Goal: Find specific page/section: Find specific page/section

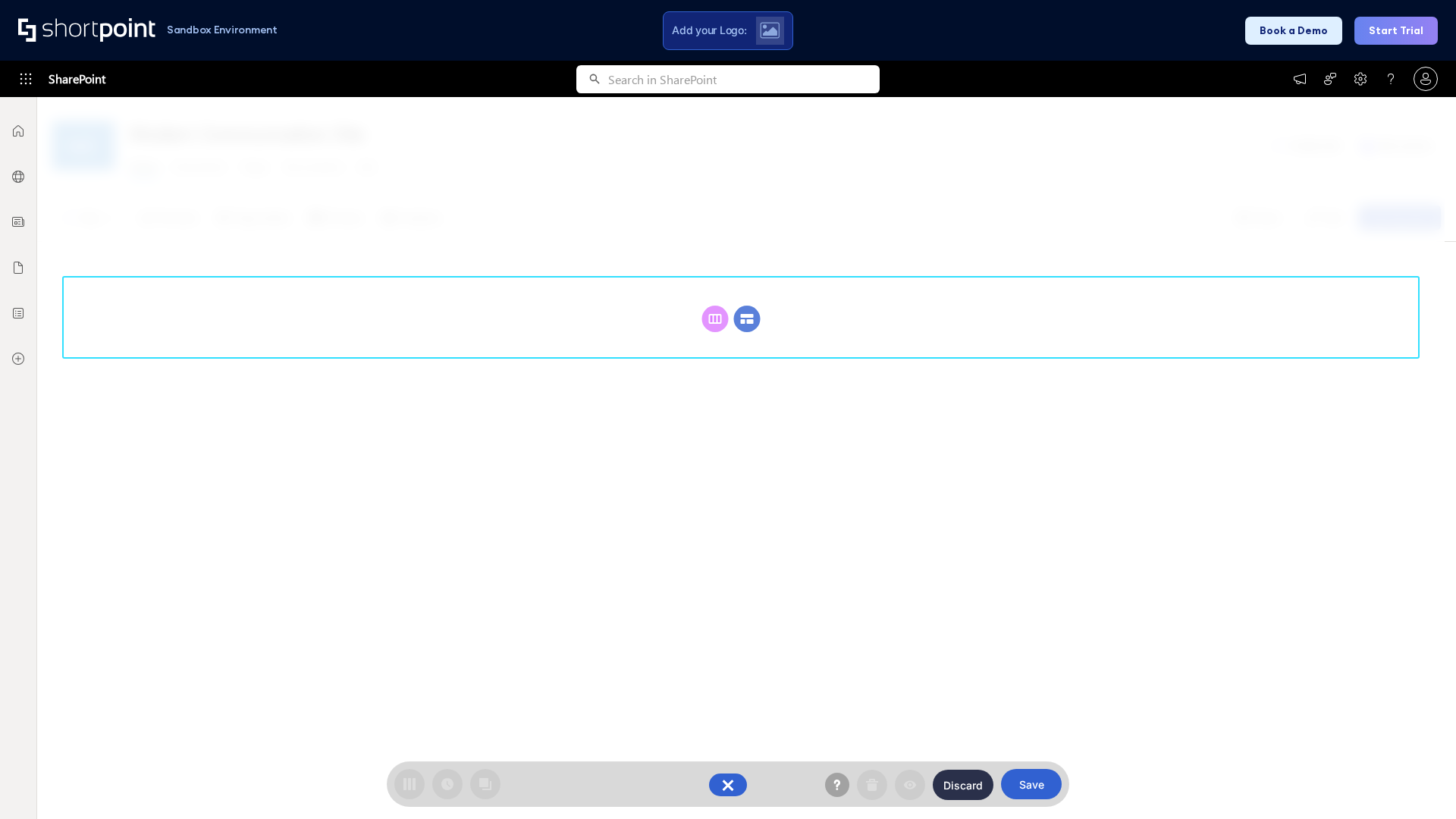
scroll to position [208, 0]
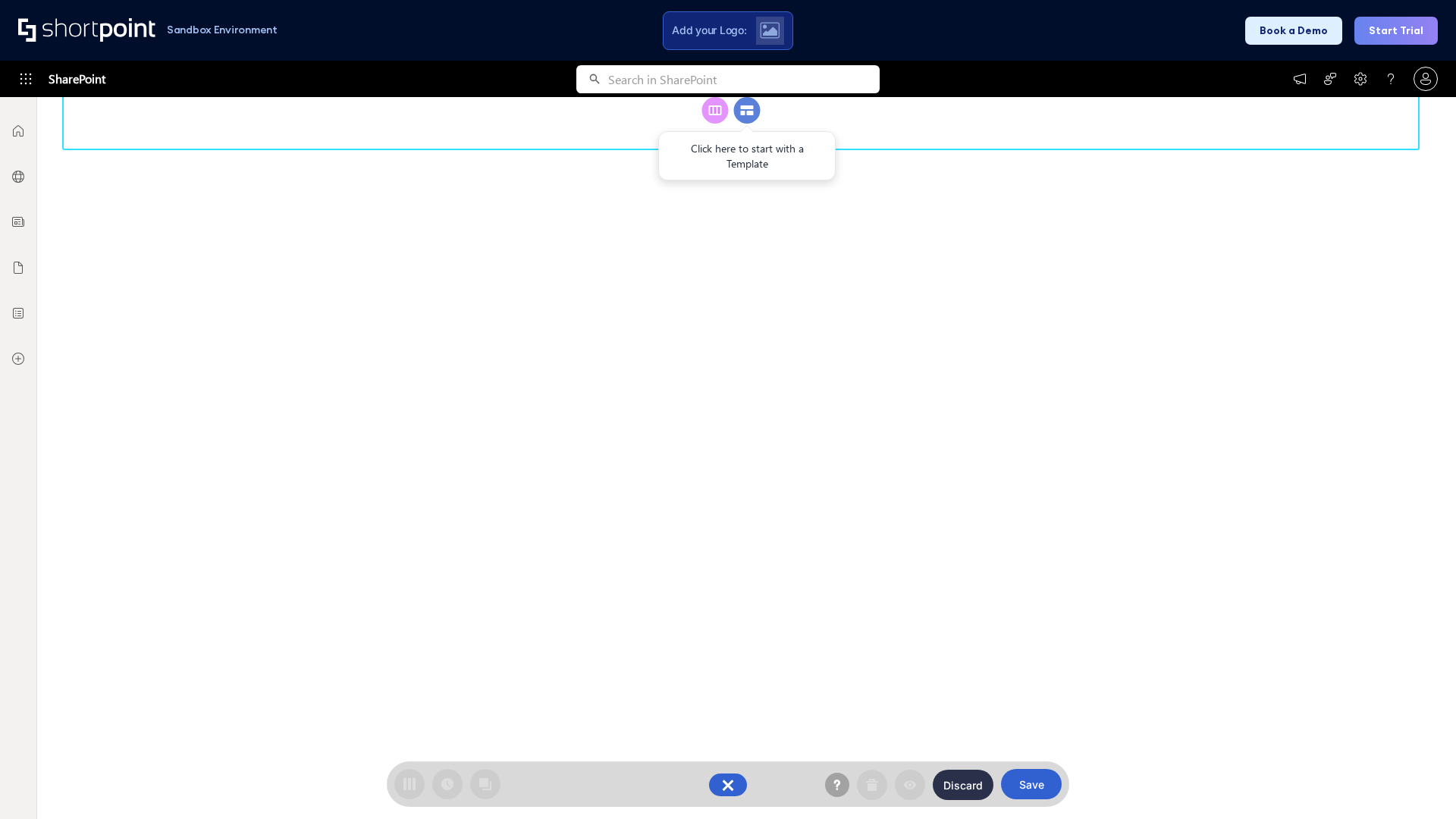
click at [747, 124] on circle at bounding box center [747, 110] width 26 height 26
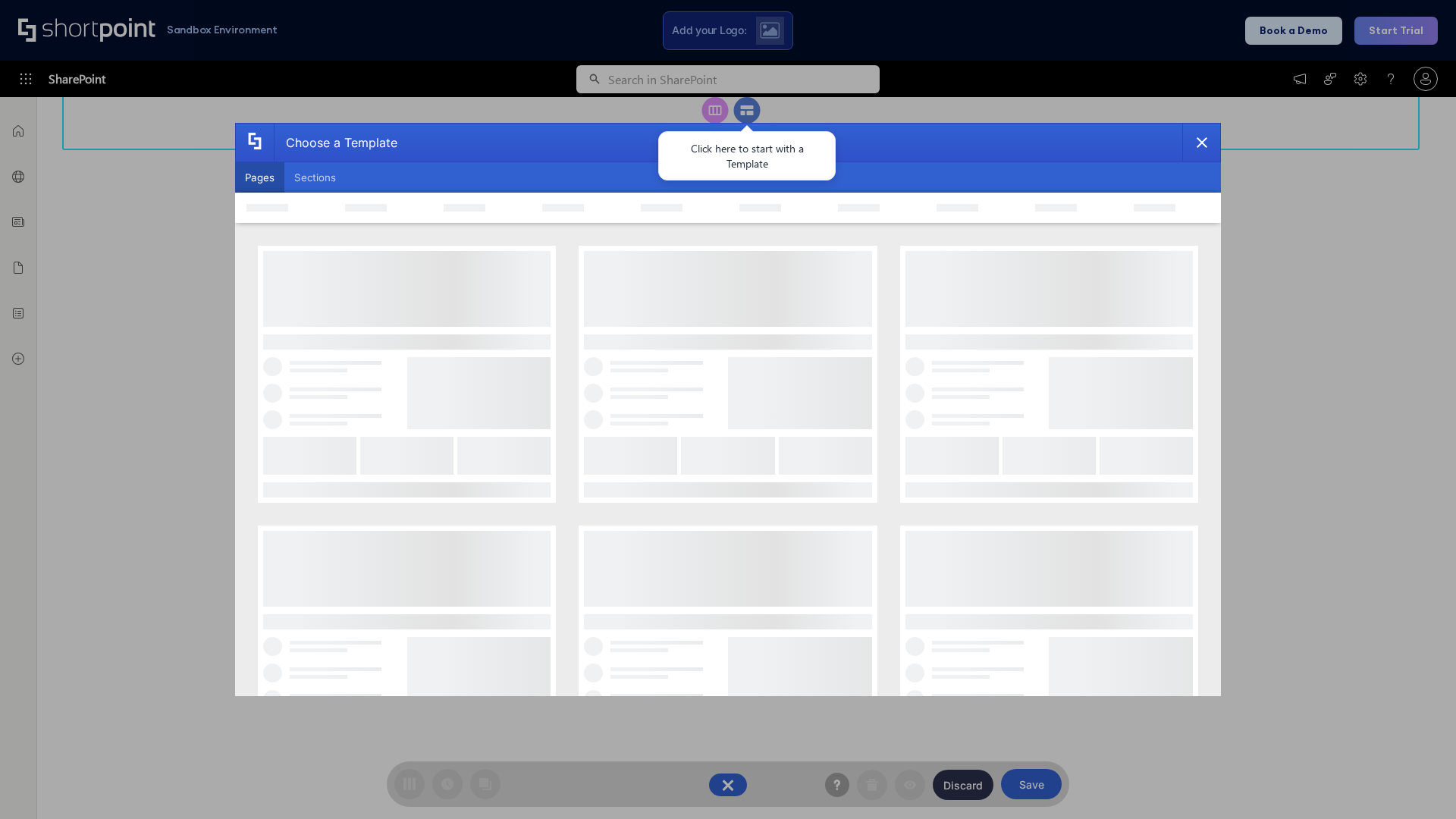
scroll to position [0, 0]
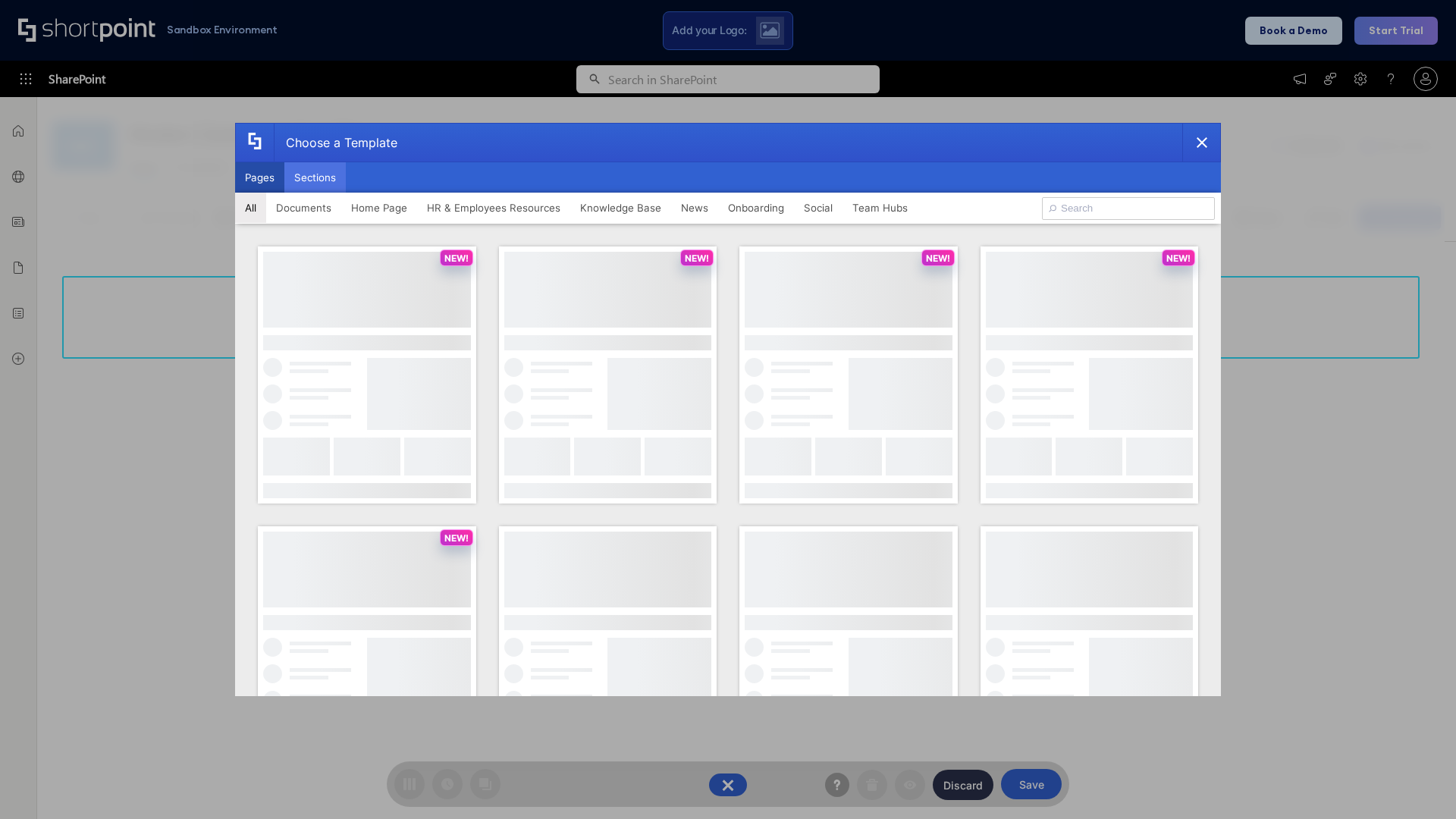
click at [314, 177] on button "Sections" at bounding box center [314, 177] width 61 height 30
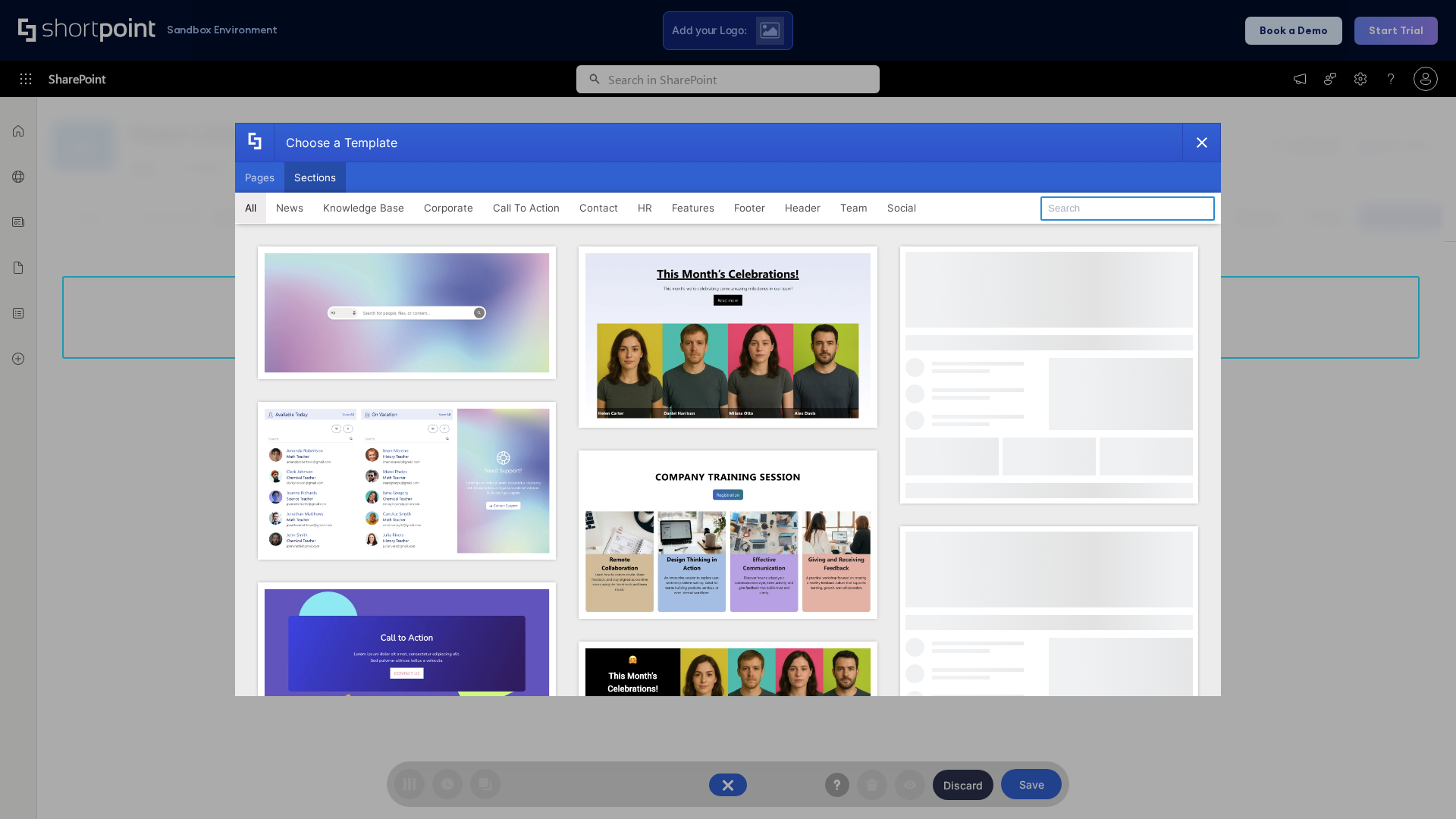
type input "Resources"
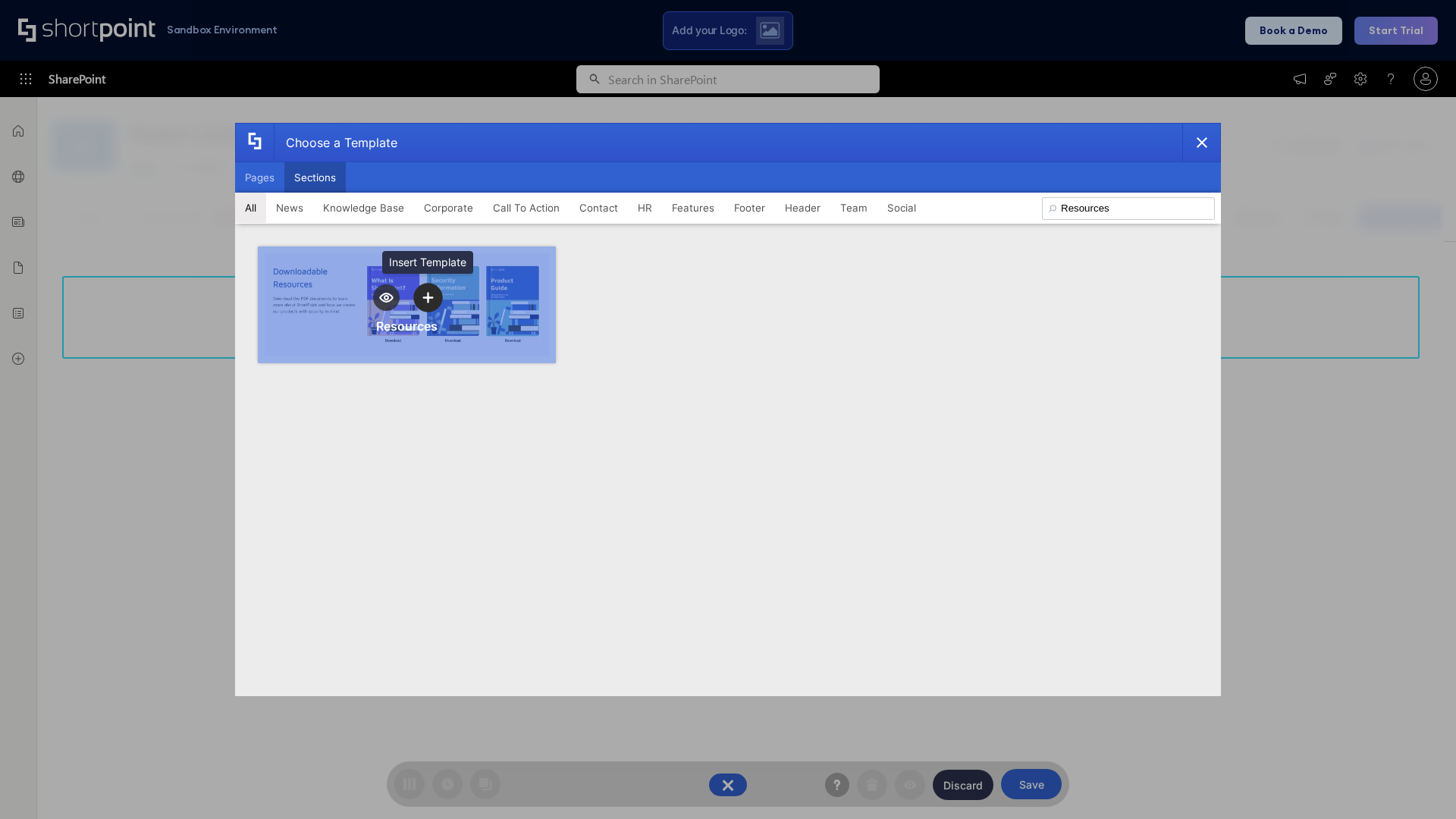
click at [428, 297] on icon "template selector" at bounding box center [427, 296] width 10 height 10
